Goal: Task Accomplishment & Management: Manage account settings

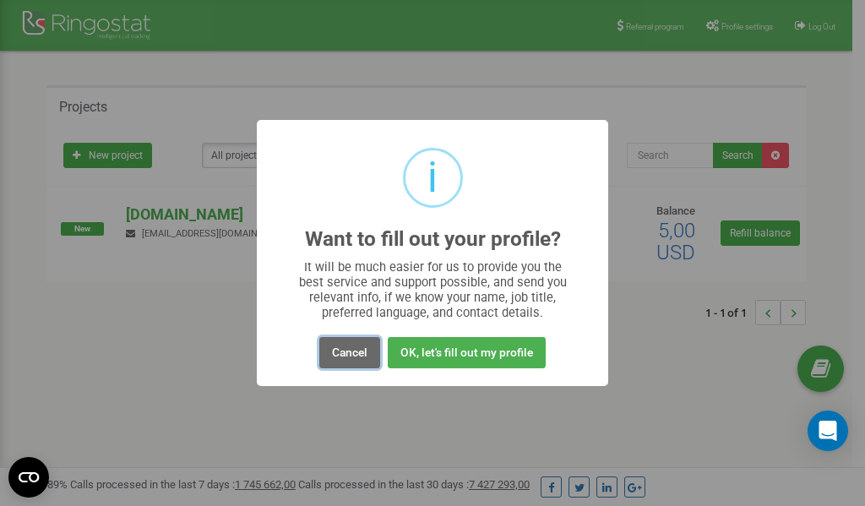
click at [346, 352] on button "Cancel" at bounding box center [349, 352] width 61 height 31
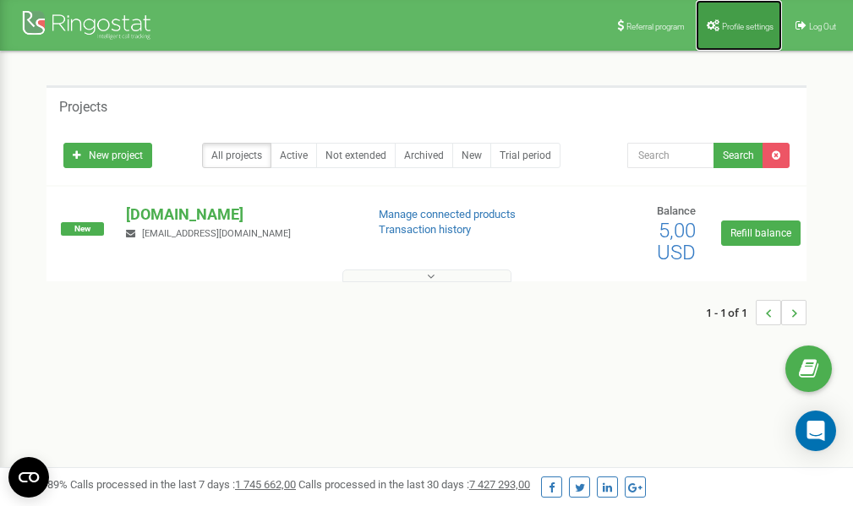
click at [744, 19] on link "Profile settings" at bounding box center [738, 25] width 86 height 51
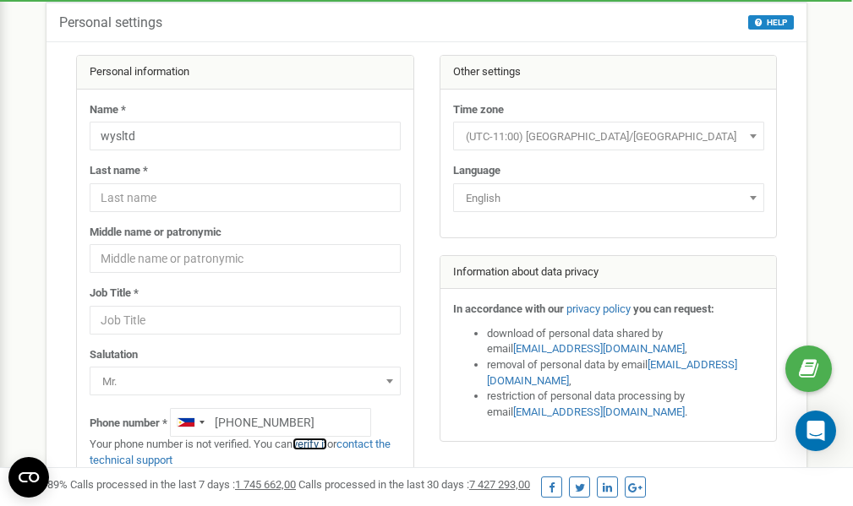
click at [319, 443] on link "verify it" at bounding box center [309, 444] width 35 height 13
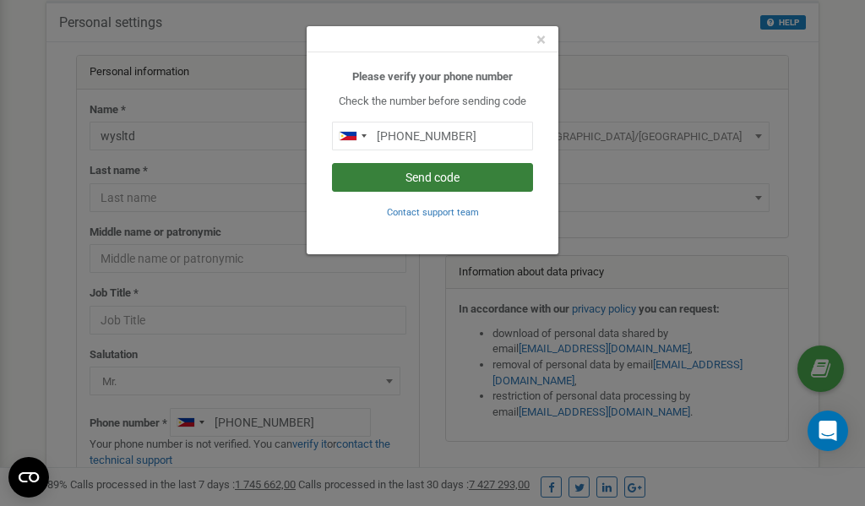
click at [416, 178] on button "Send code" at bounding box center [432, 177] width 201 height 29
